Goal: Task Accomplishment & Management: Use online tool/utility

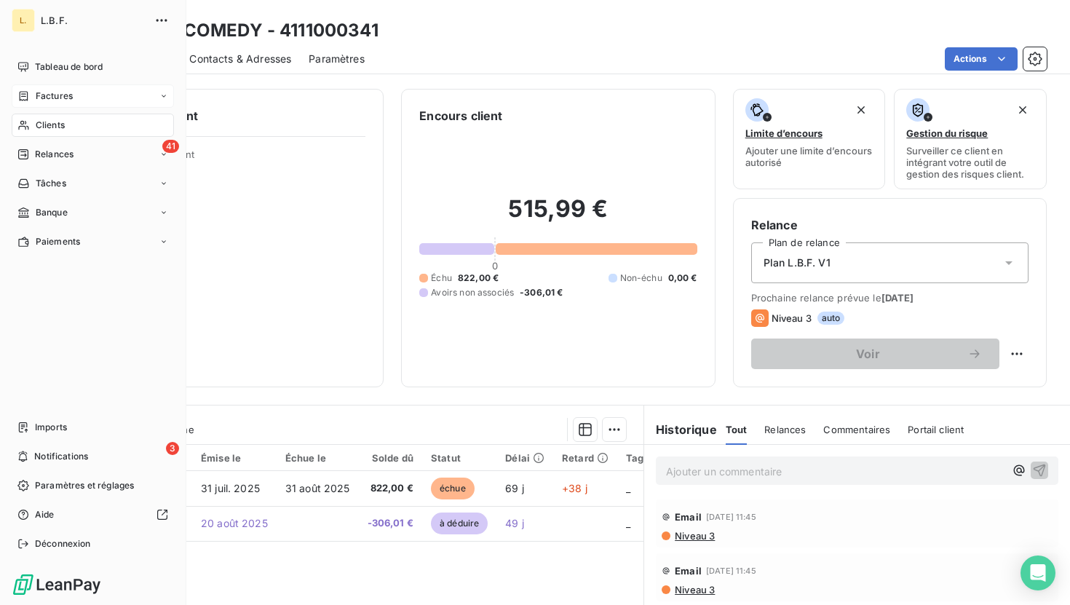
click at [28, 102] on div "Factures" at bounding box center [44, 95] width 55 height 13
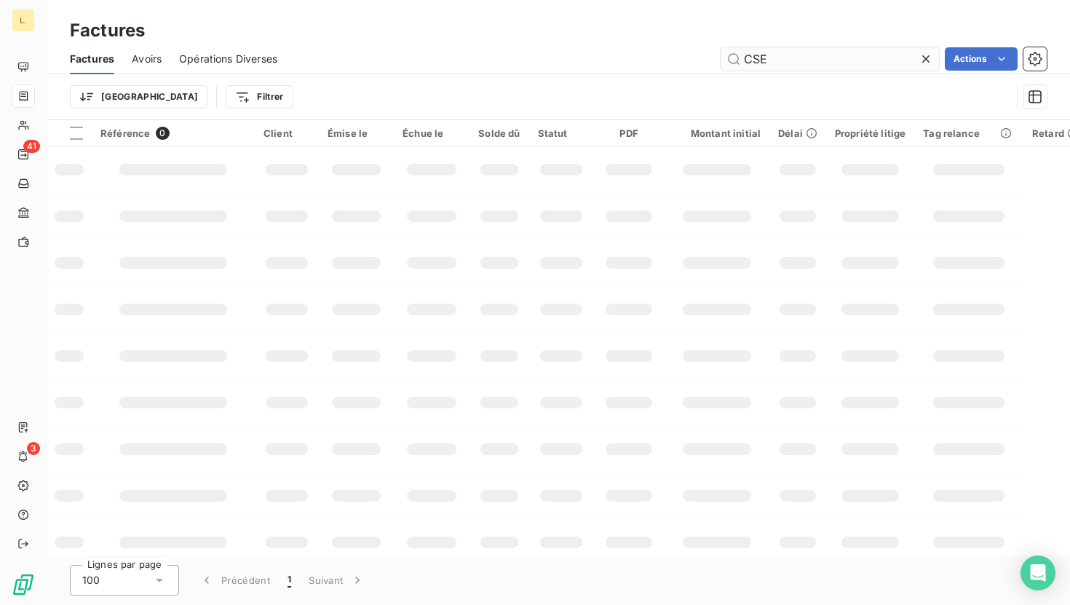
click at [777, 63] on input "CSE" at bounding box center [829, 58] width 218 height 23
type input "2025100036"
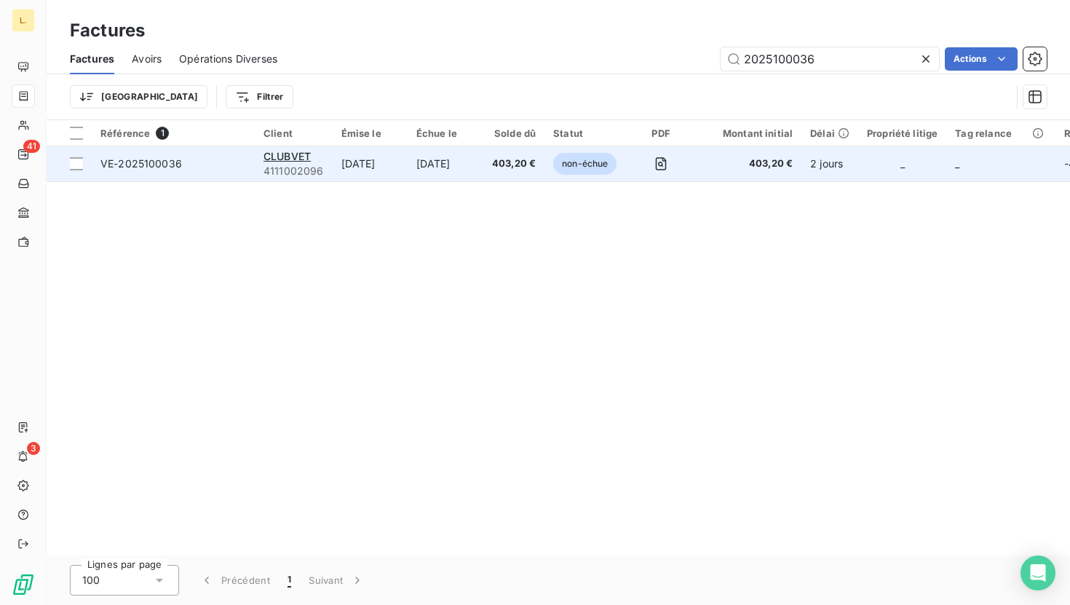
click at [493, 166] on span "403,20 €" at bounding box center [514, 163] width 44 height 15
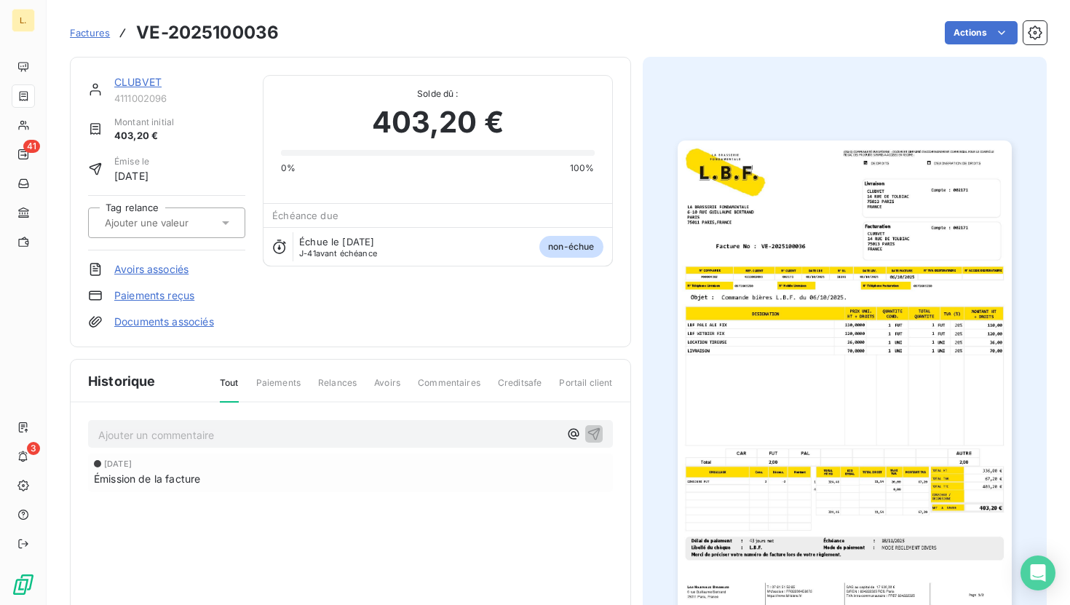
click at [175, 294] on link "Paiements reçus" at bounding box center [154, 295] width 80 height 15
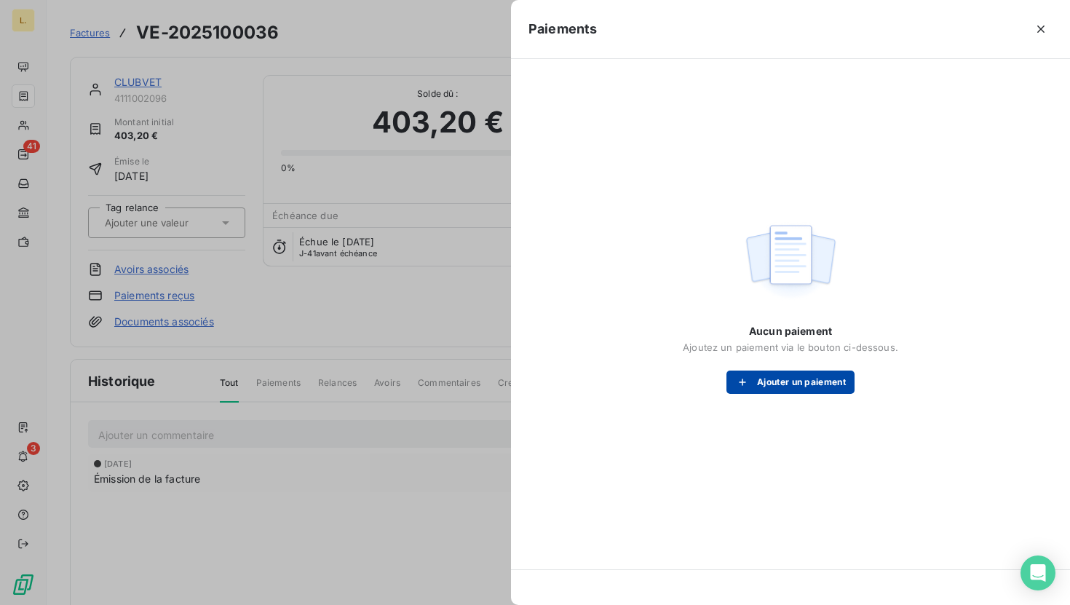
click at [814, 382] on button "Ajouter un paiement" at bounding box center [790, 381] width 128 height 23
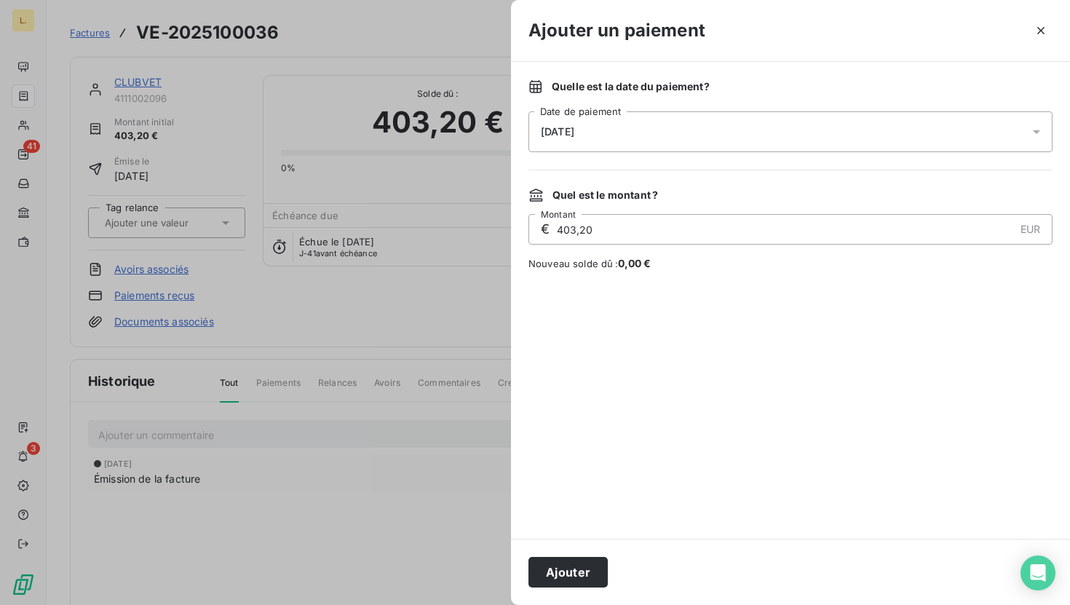
click at [567, 581] on button "Ajouter" at bounding box center [567, 572] width 79 height 31
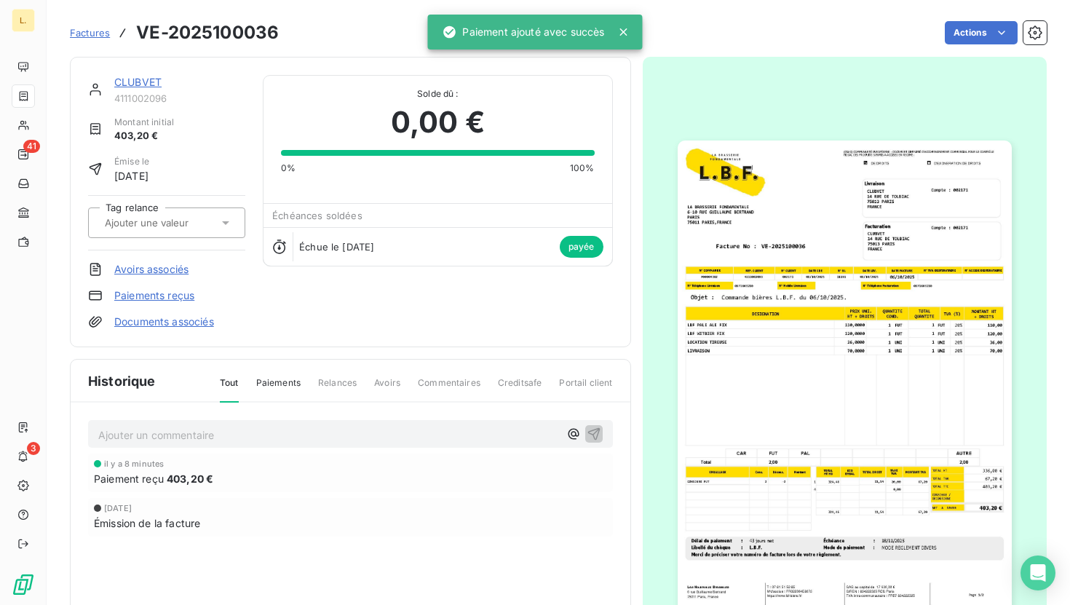
click at [79, 36] on span "Factures" at bounding box center [90, 33] width 40 height 12
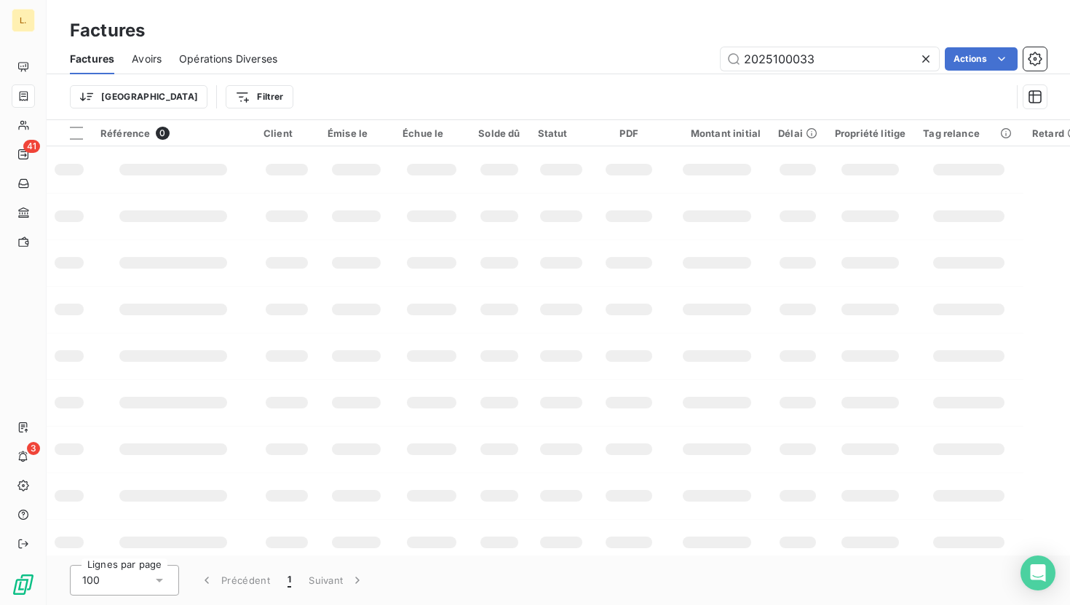
type input "2025100033"
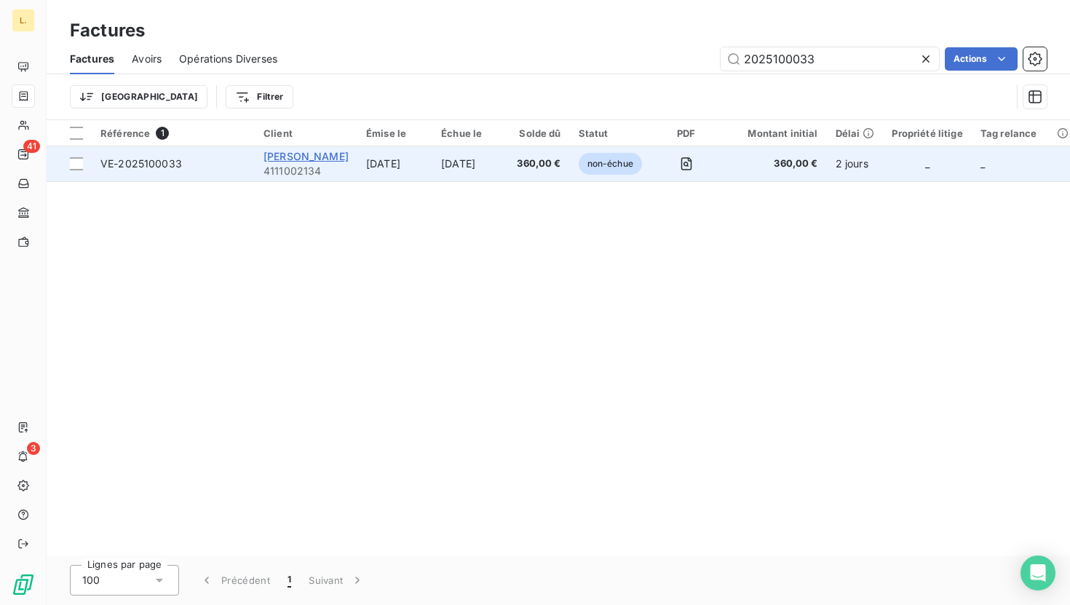
click at [341, 157] on span "[PERSON_NAME]" at bounding box center [305, 156] width 85 height 12
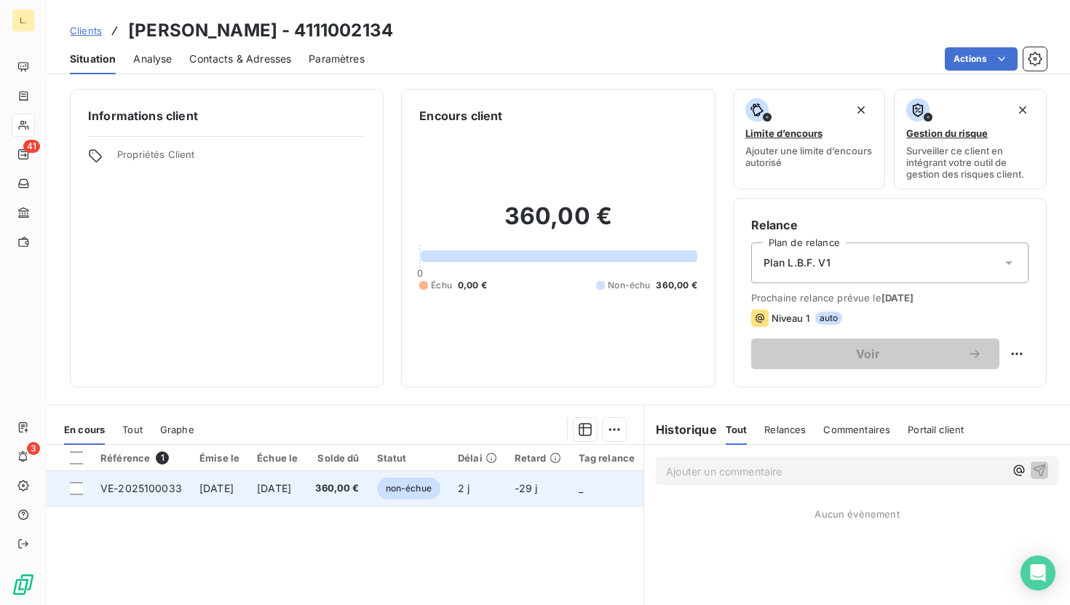
click at [291, 486] on span "[DATE]" at bounding box center [274, 488] width 34 height 12
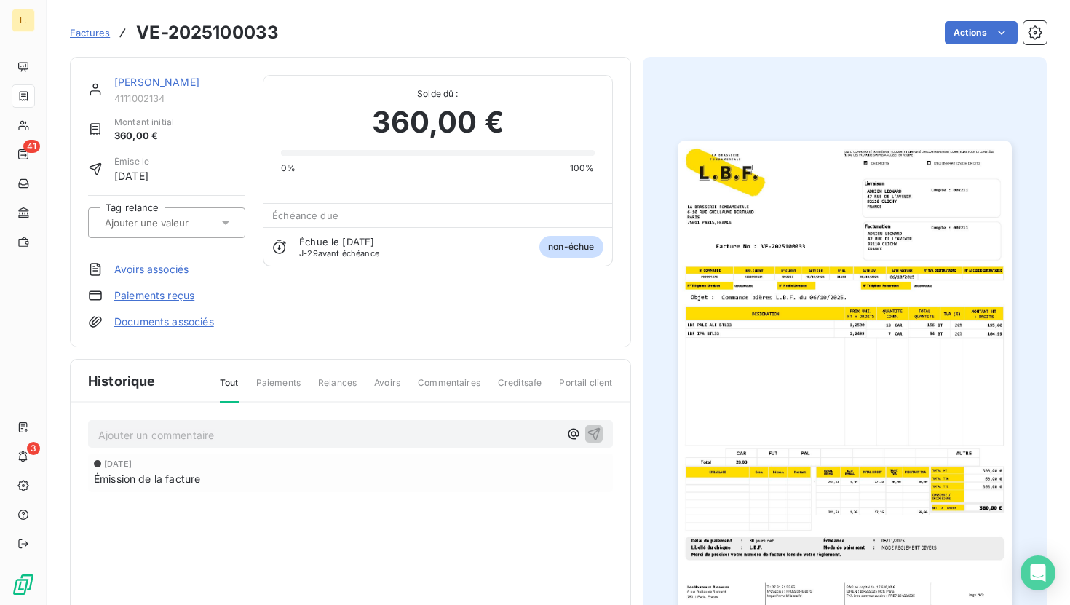
click at [140, 290] on link "Paiements reçus" at bounding box center [154, 295] width 80 height 15
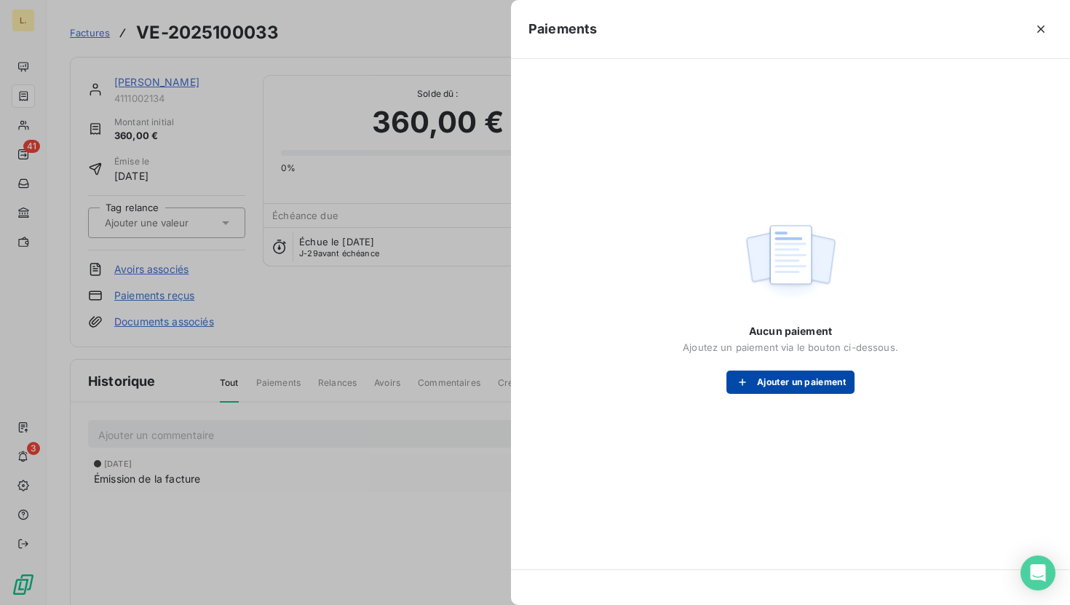
click at [768, 381] on button "Ajouter un paiement" at bounding box center [790, 381] width 128 height 23
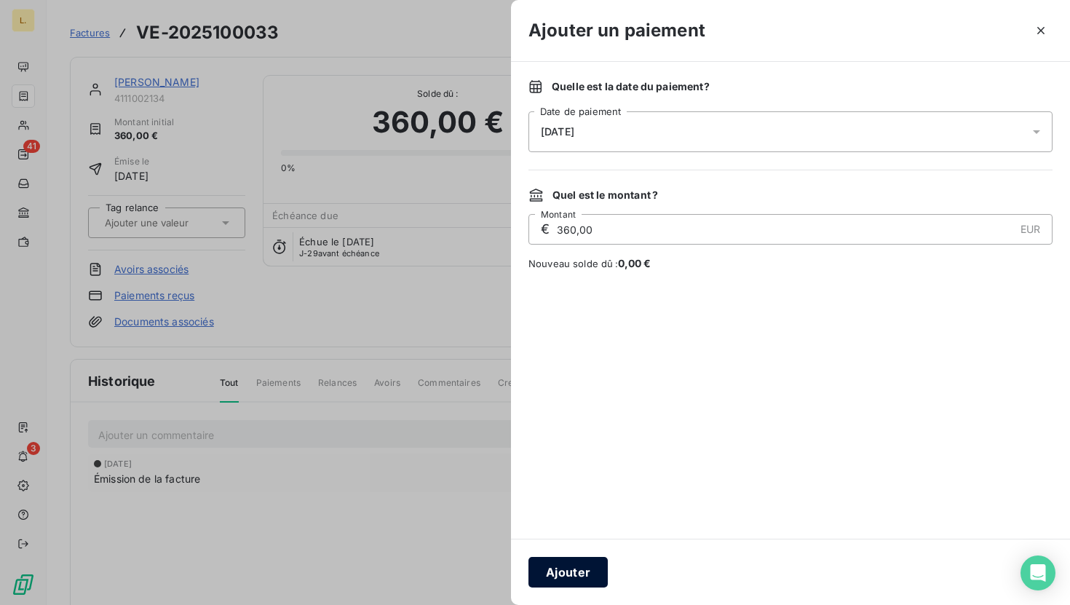
click at [575, 575] on button "Ajouter" at bounding box center [567, 572] width 79 height 31
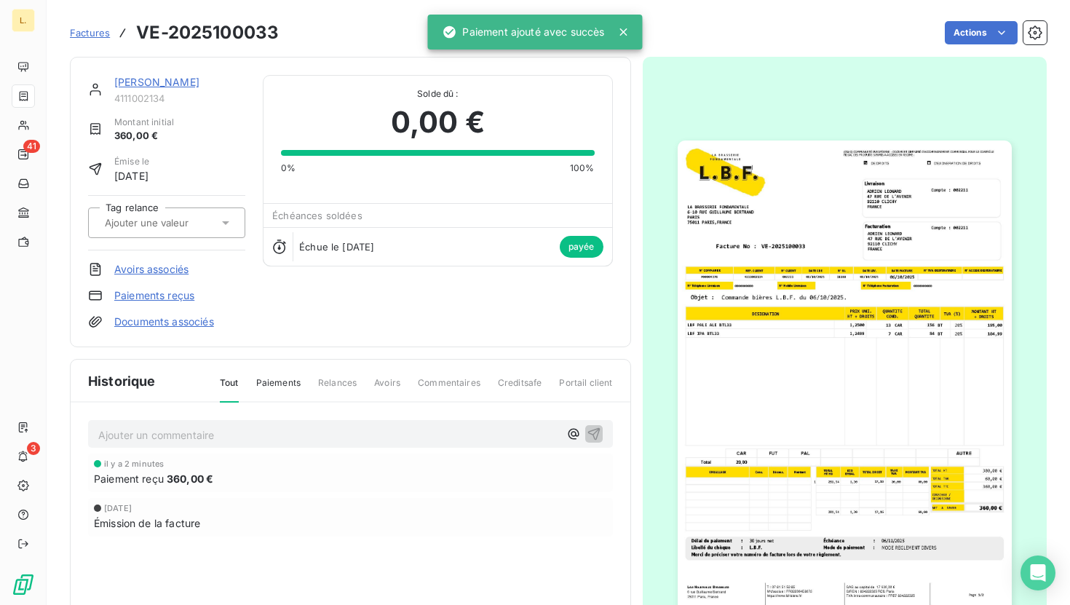
click at [85, 37] on span "Factures" at bounding box center [90, 33] width 40 height 12
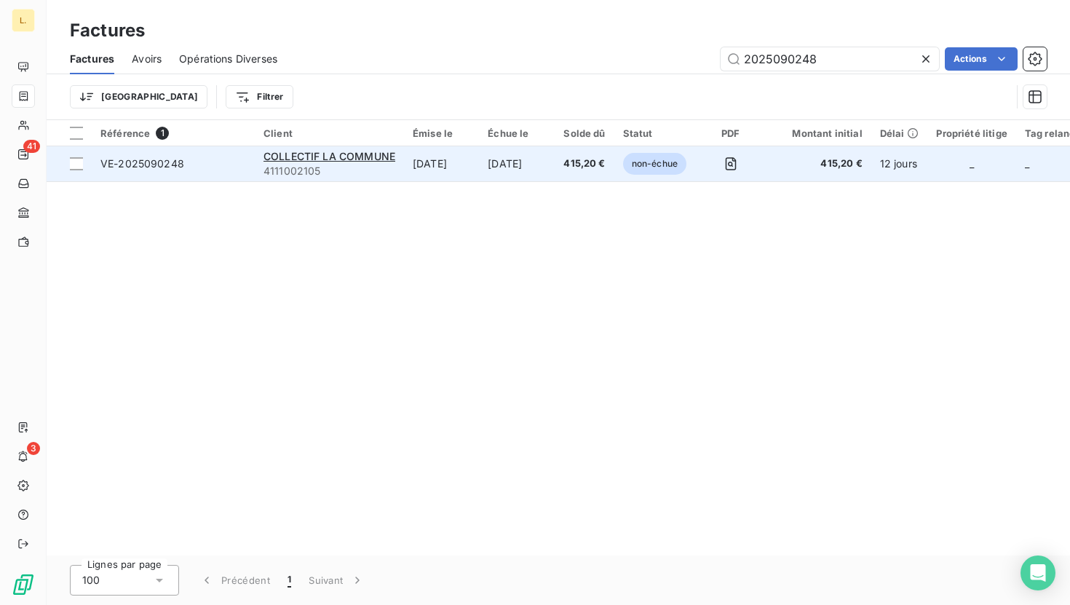
type input "2025090248"
click at [554, 160] on td "[DATE]" at bounding box center [517, 163] width 76 height 35
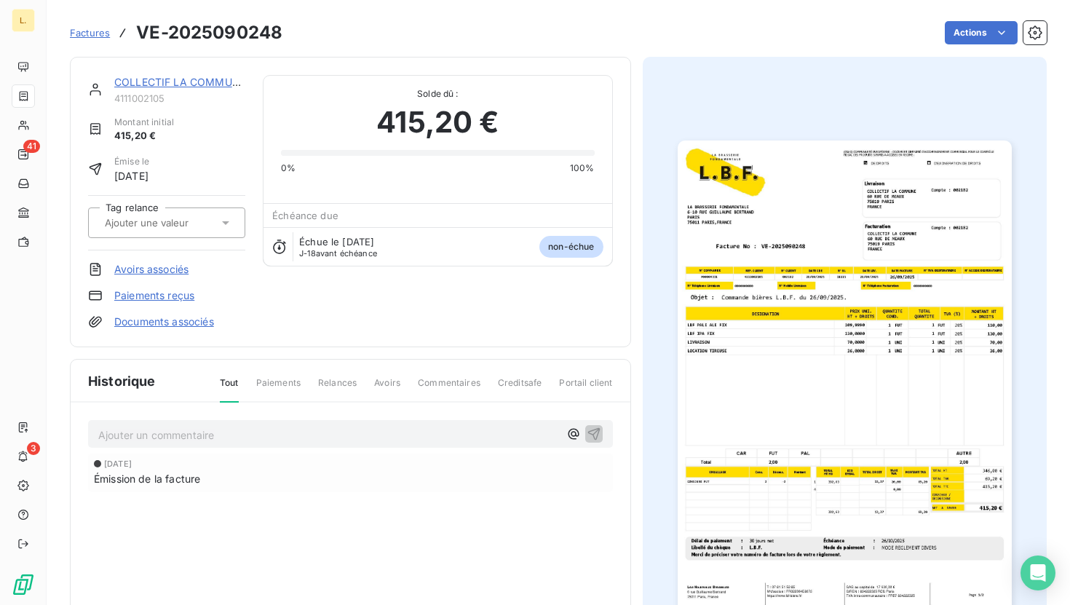
click at [159, 293] on link "Paiements reçus" at bounding box center [154, 295] width 80 height 15
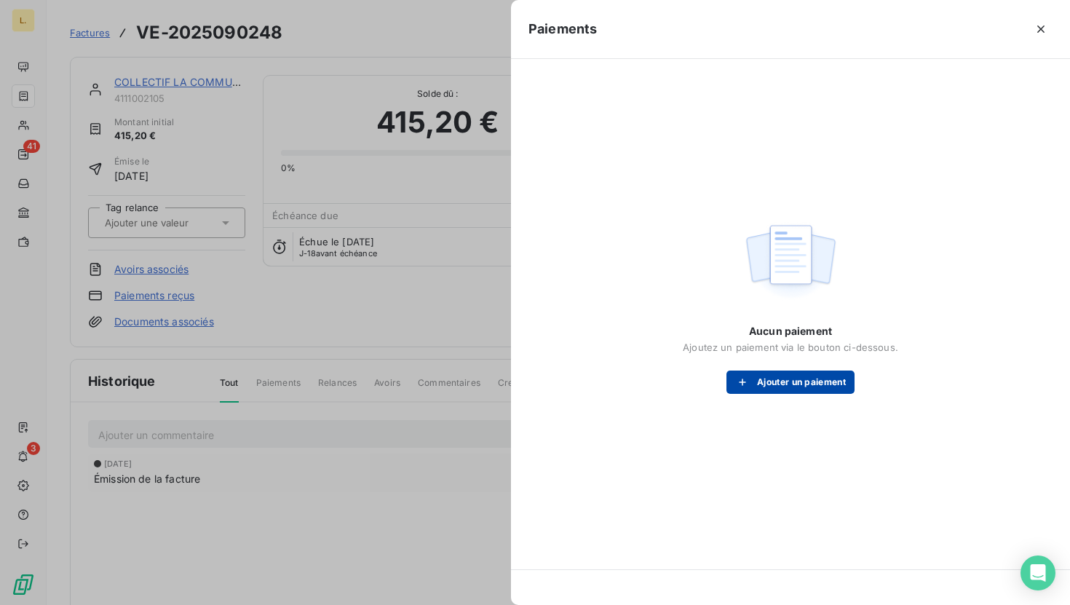
click at [826, 386] on button "Ajouter un paiement" at bounding box center [790, 381] width 128 height 23
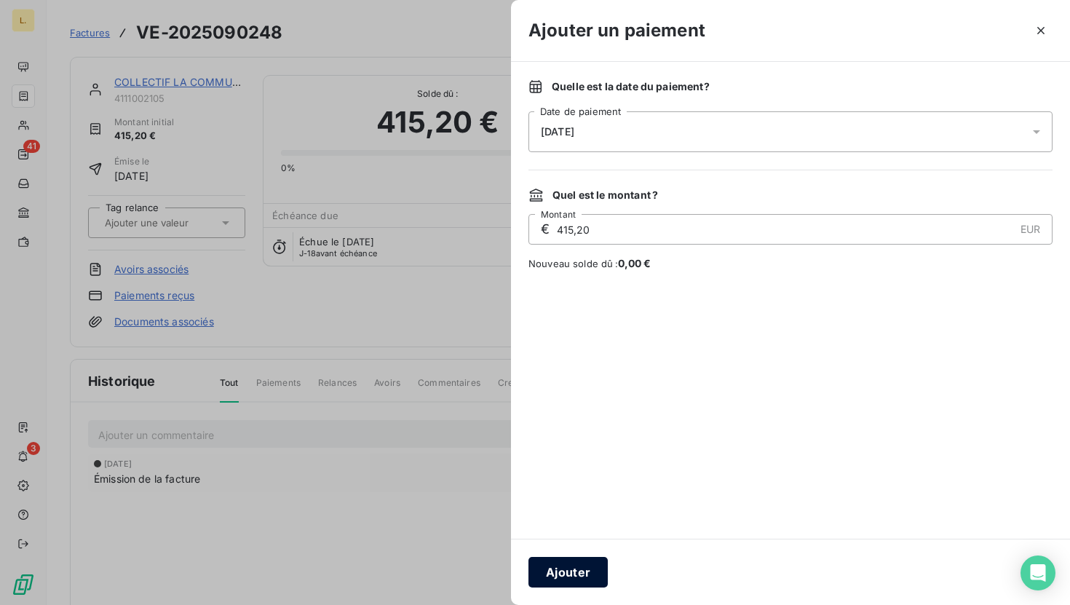
click at [567, 585] on button "Ajouter" at bounding box center [567, 572] width 79 height 31
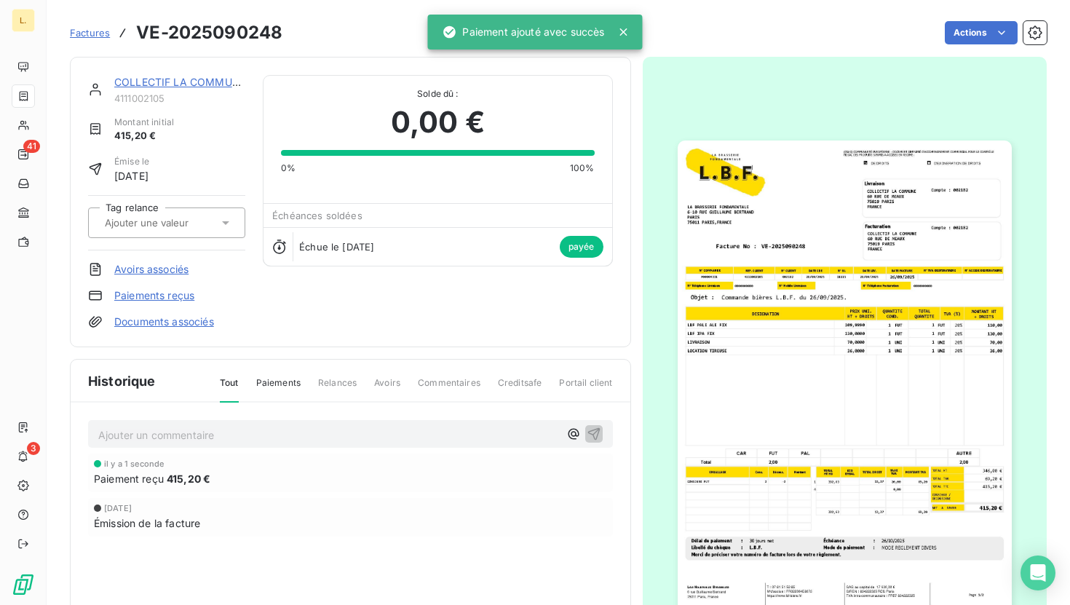
click at [199, 80] on link "COLLECTIF LA COMMUNE" at bounding box center [180, 82] width 132 height 12
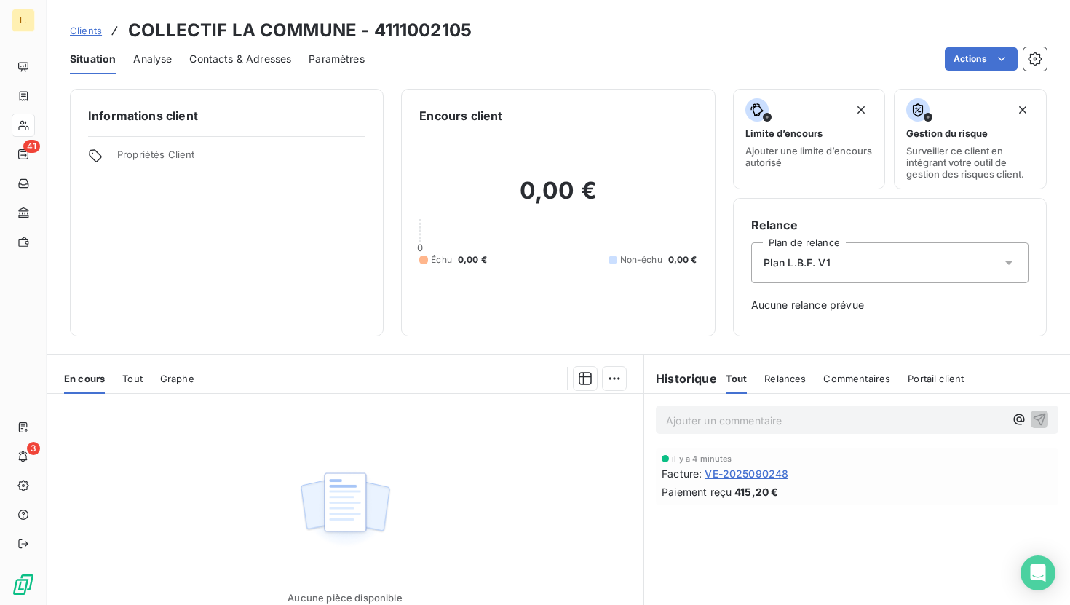
click at [90, 28] on span "Clients" at bounding box center [86, 31] width 32 height 12
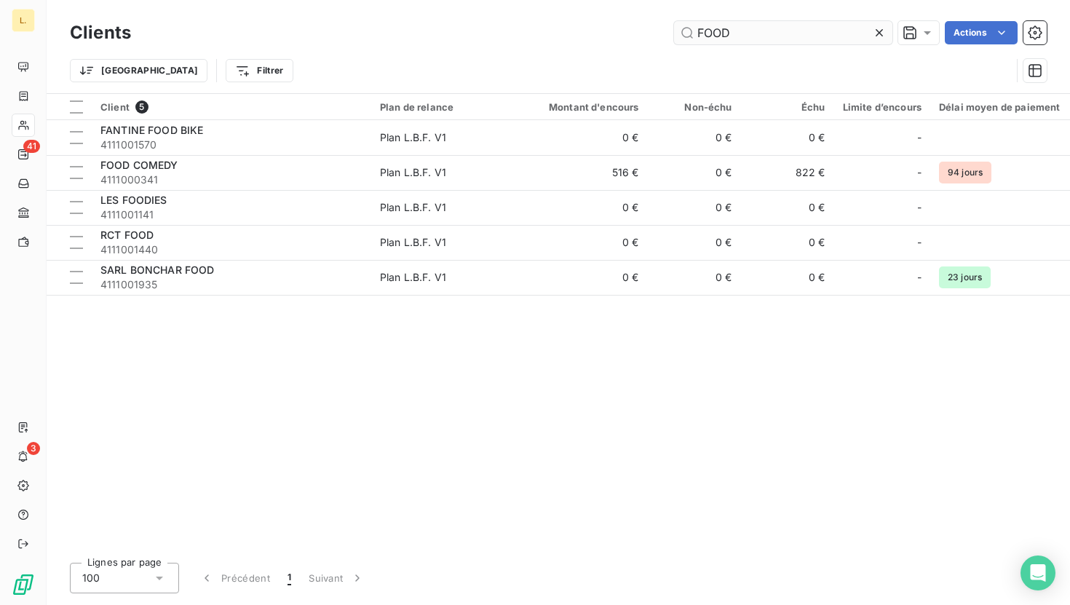
click at [811, 31] on input "FOOD" at bounding box center [783, 32] width 218 height 23
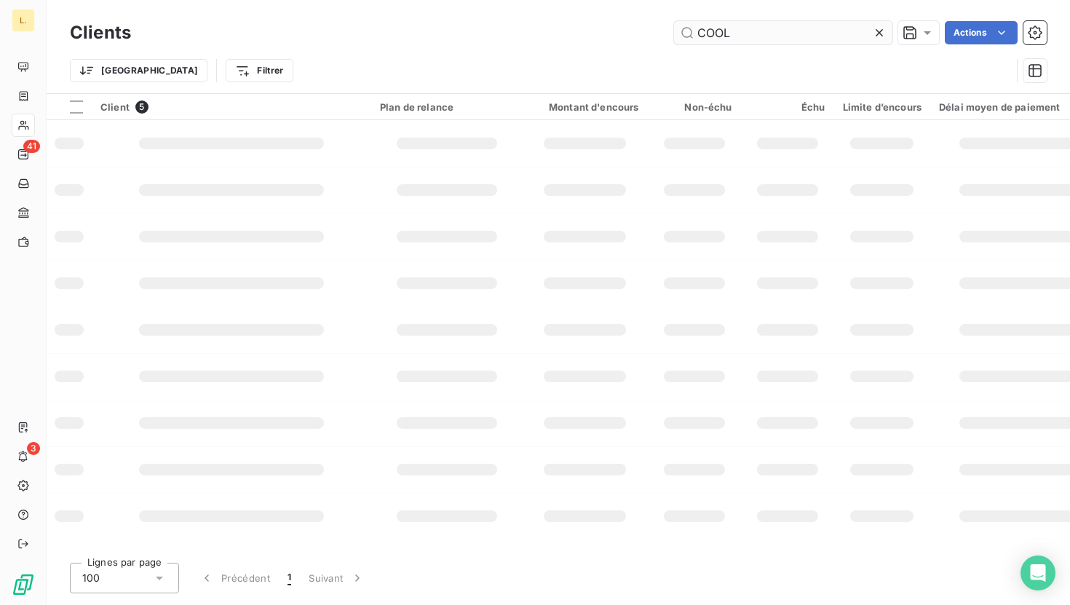
type input "COOL"
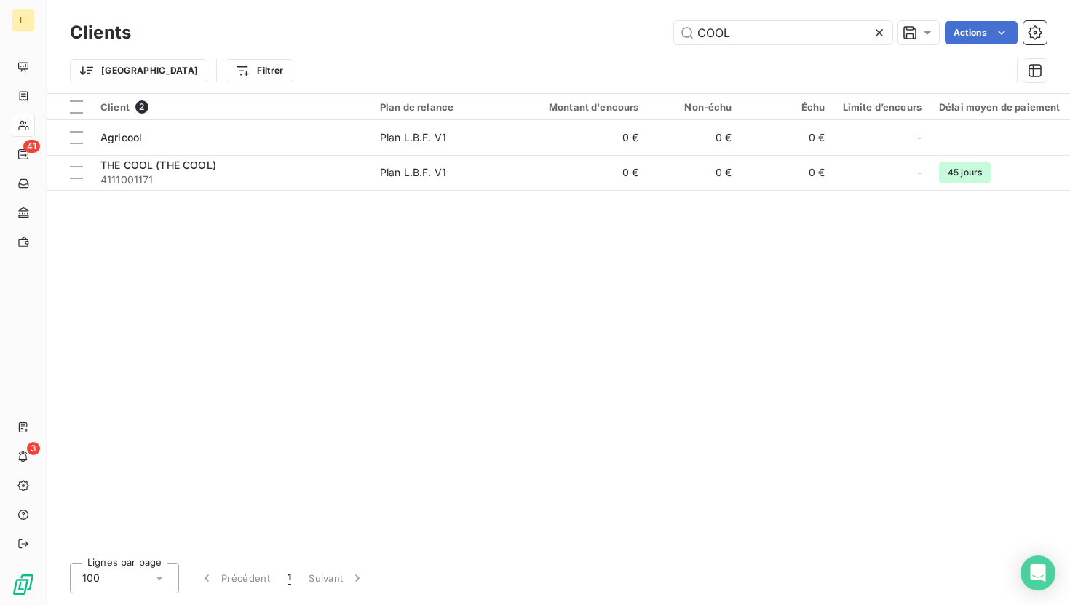
click at [477, 191] on div "Client 2 Plan de relance Montant d'encours Non-échu Échu Limite d’encours Délai…" at bounding box center [558, 322] width 1023 height 457
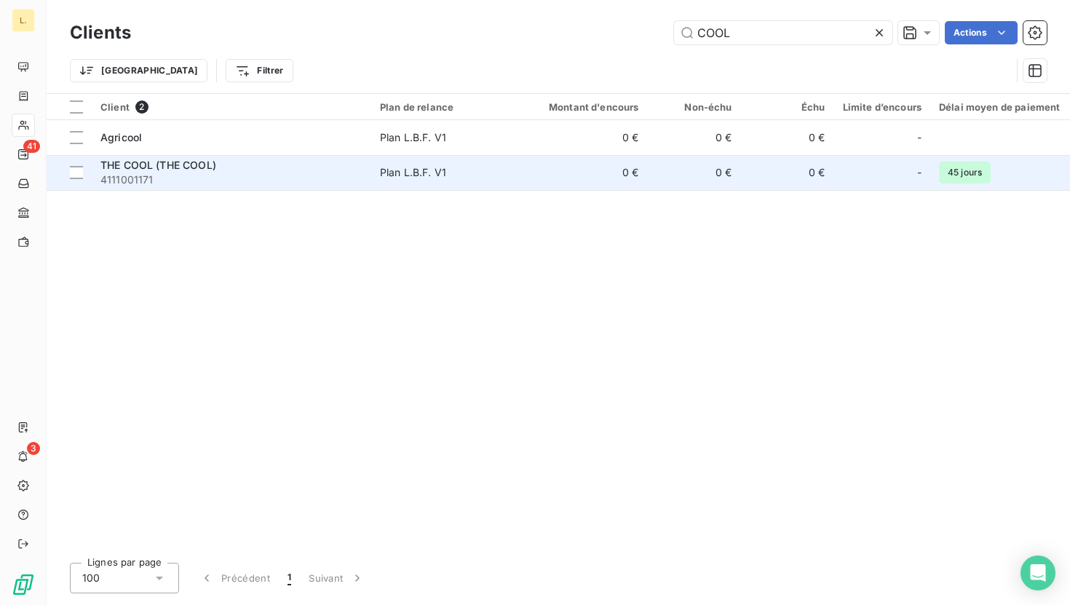
click at [475, 167] on span "Plan L.B.F. V1" at bounding box center [447, 172] width 134 height 15
